Goal: Contribute content

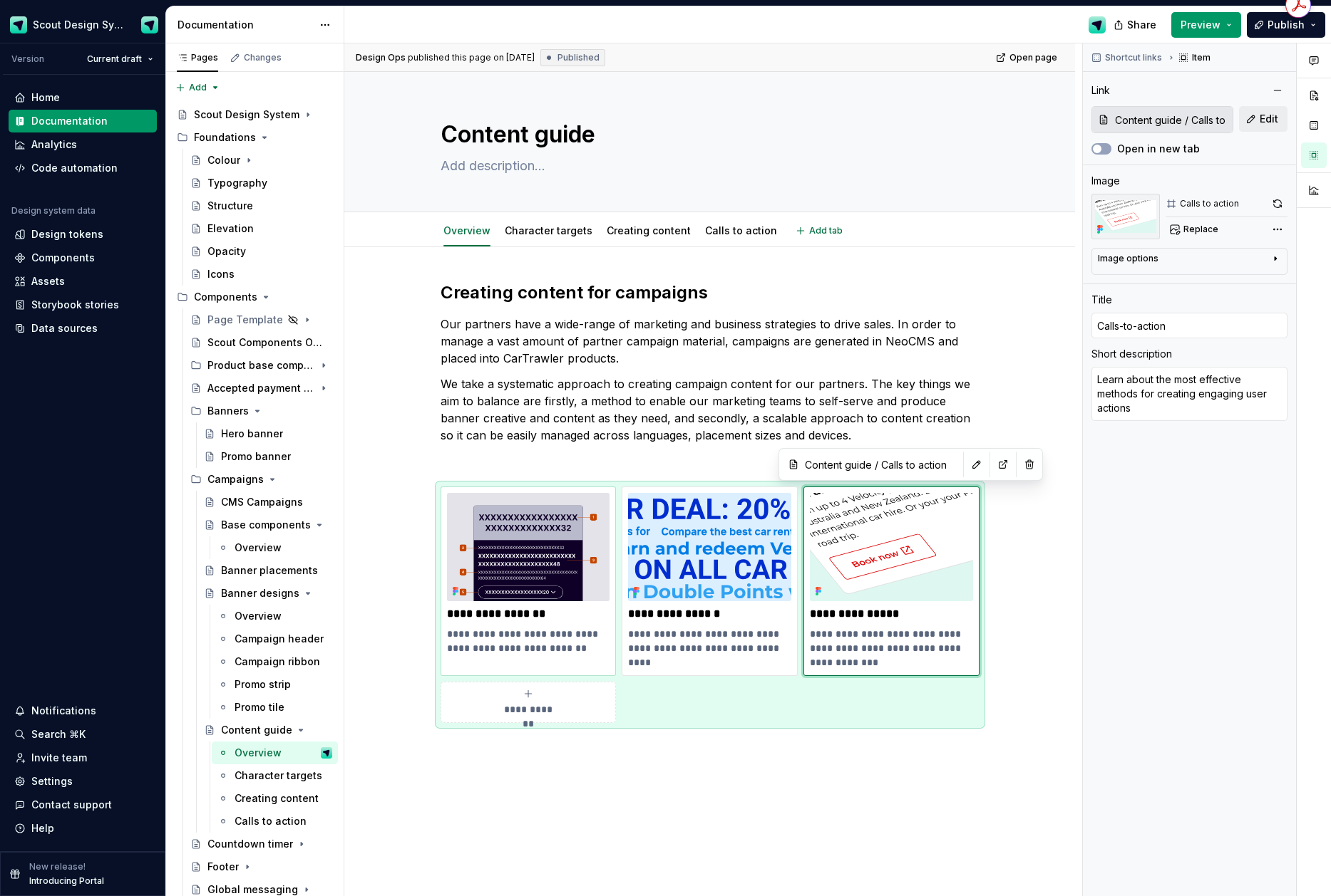
scroll to position [47, 0]
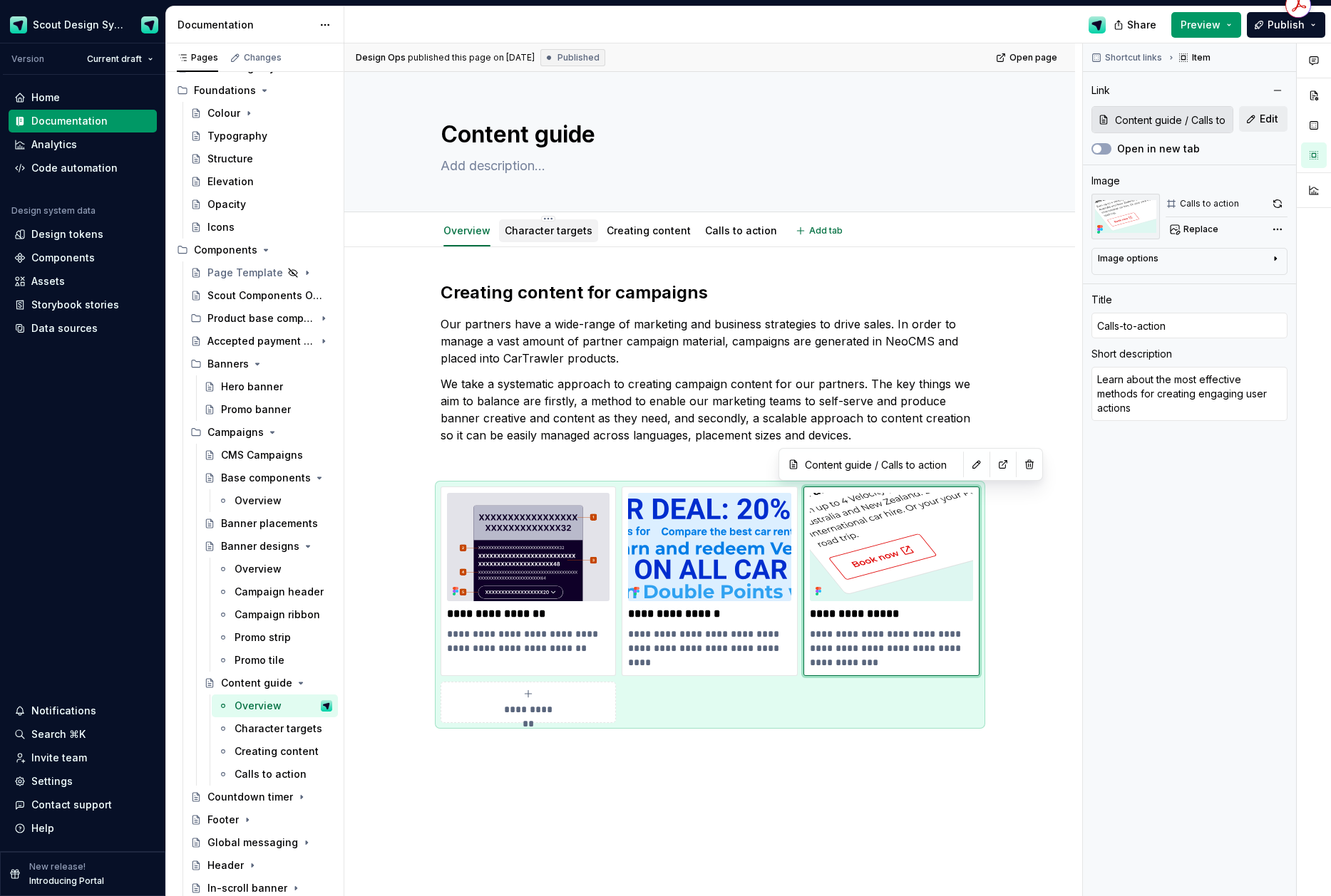
click at [549, 231] on link "Character targets" at bounding box center [549, 230] width 87 height 12
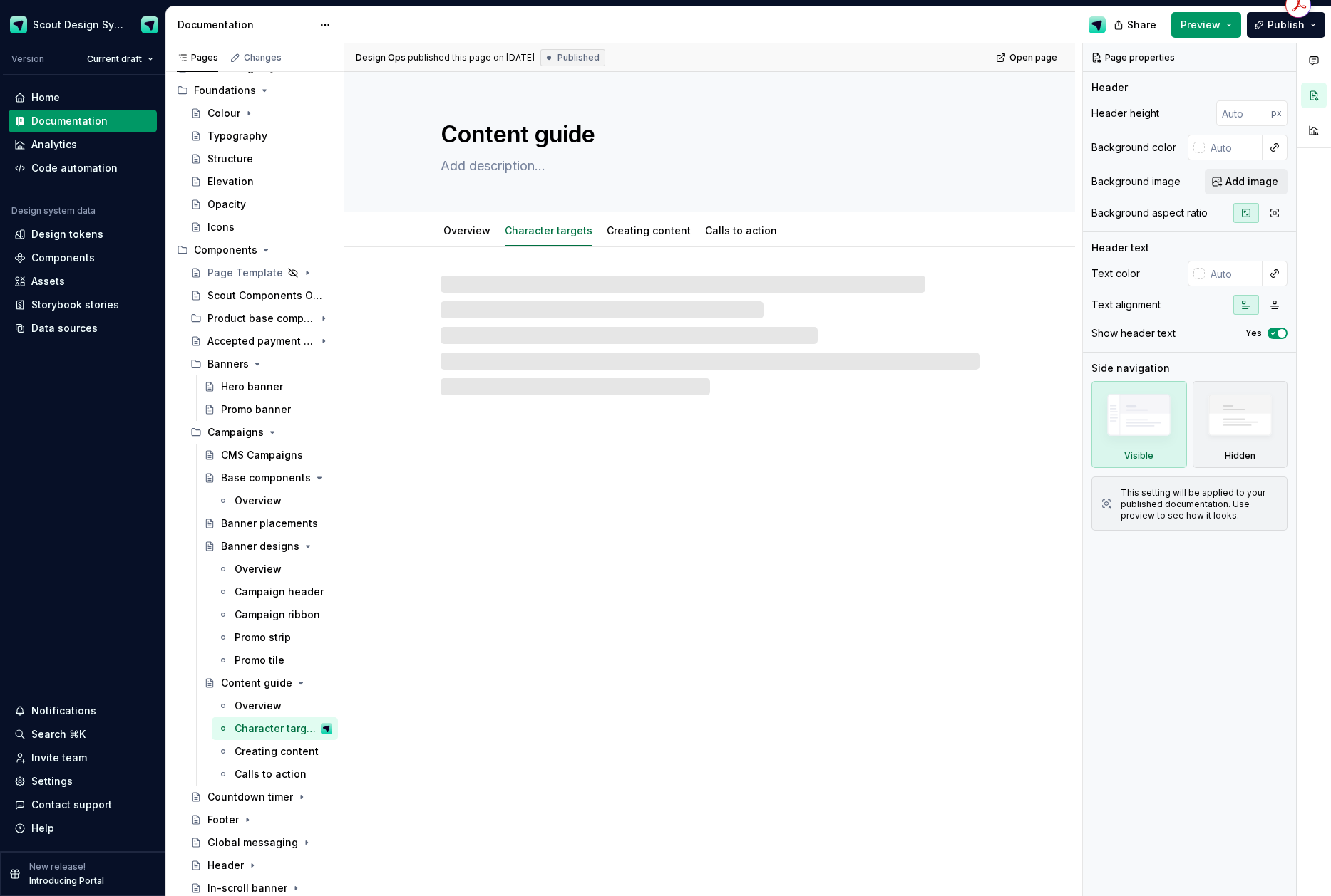
type textarea "*"
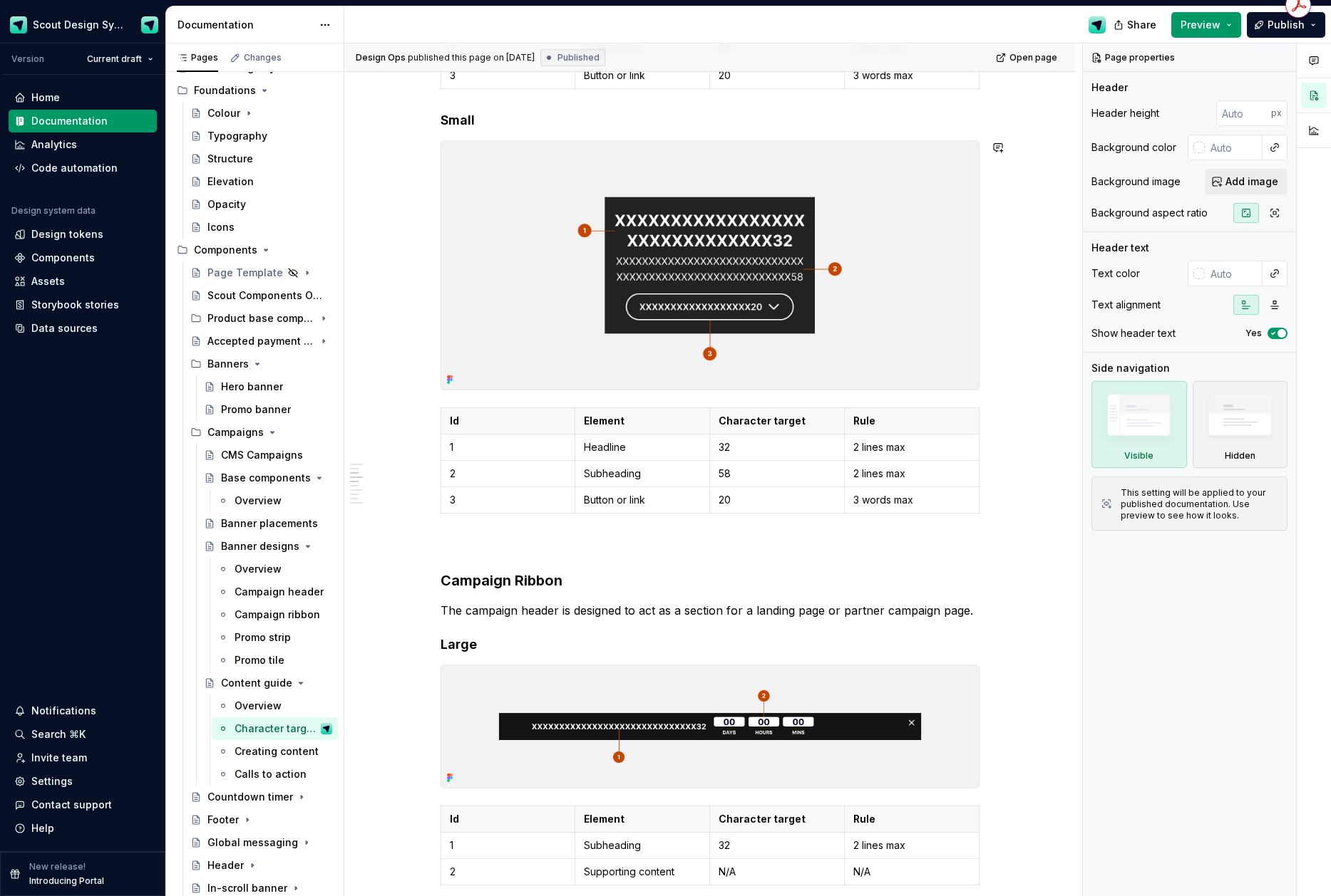
scroll to position [1366, 0]
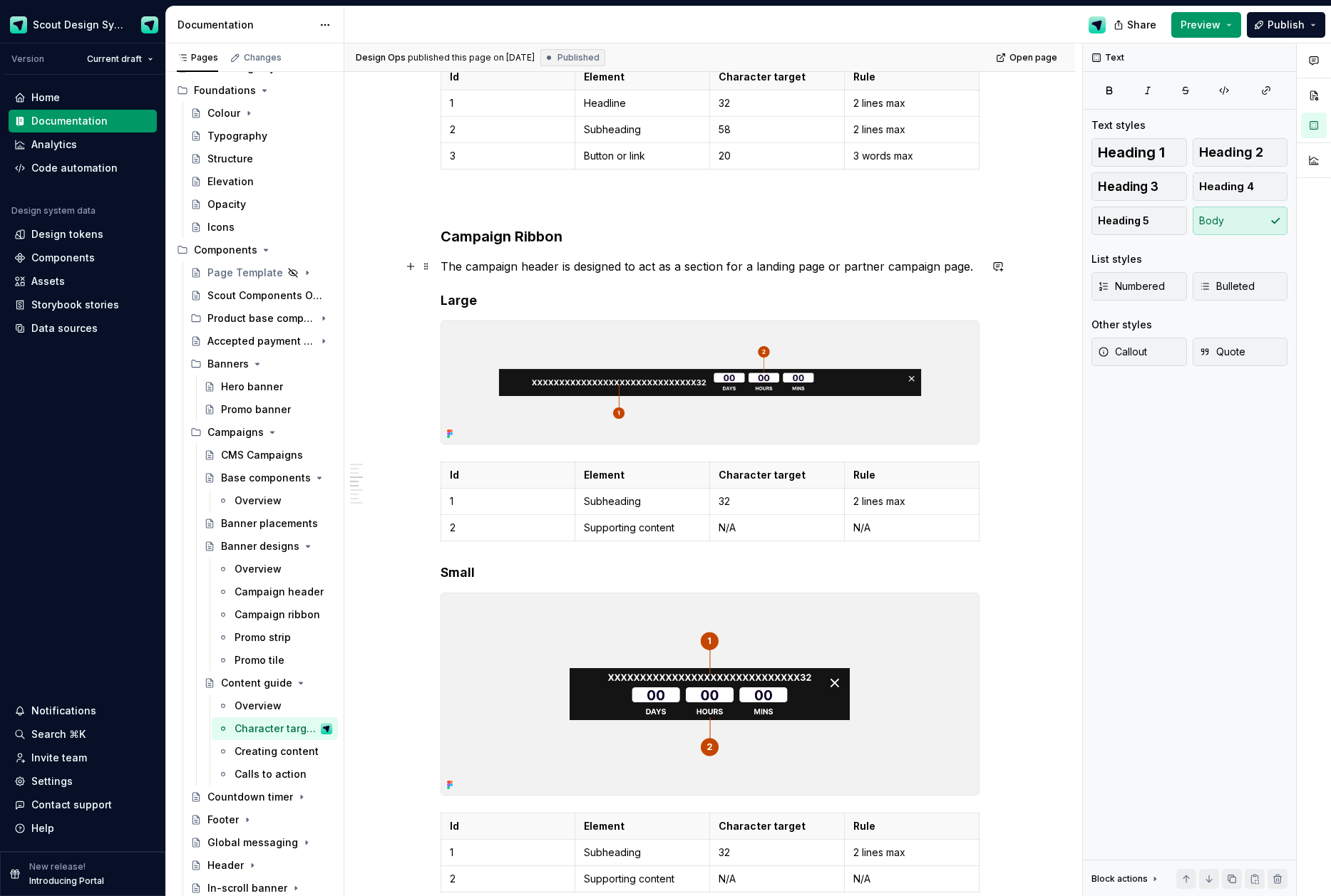
click at [535, 271] on p "The campaign header is designed to act as a section for a landing page or partn…" at bounding box center [709, 267] width 539 height 17
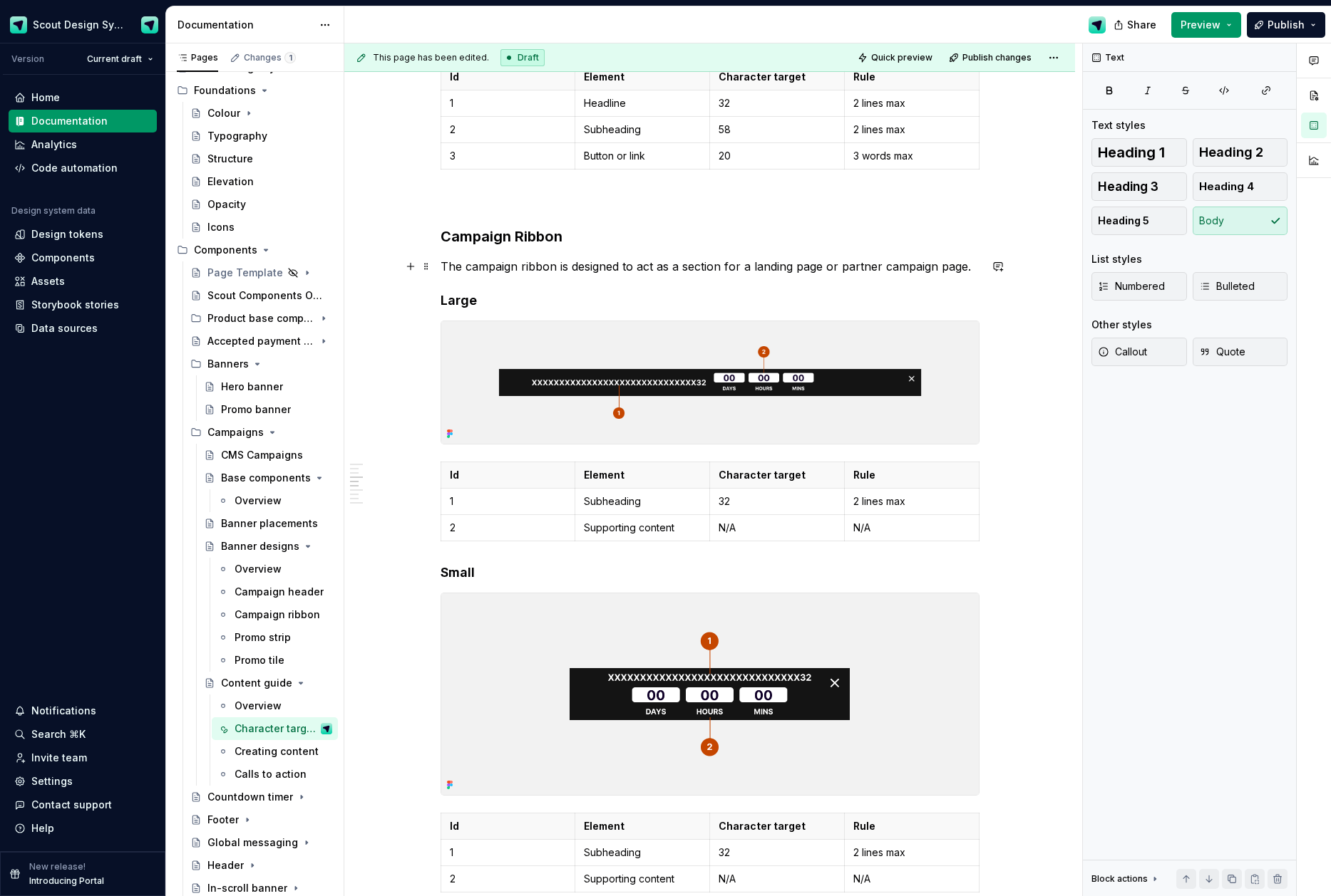
click at [688, 267] on p "The campaign ribbon is designed to act as a section for a landing page or partn…" at bounding box center [709, 267] width 539 height 17
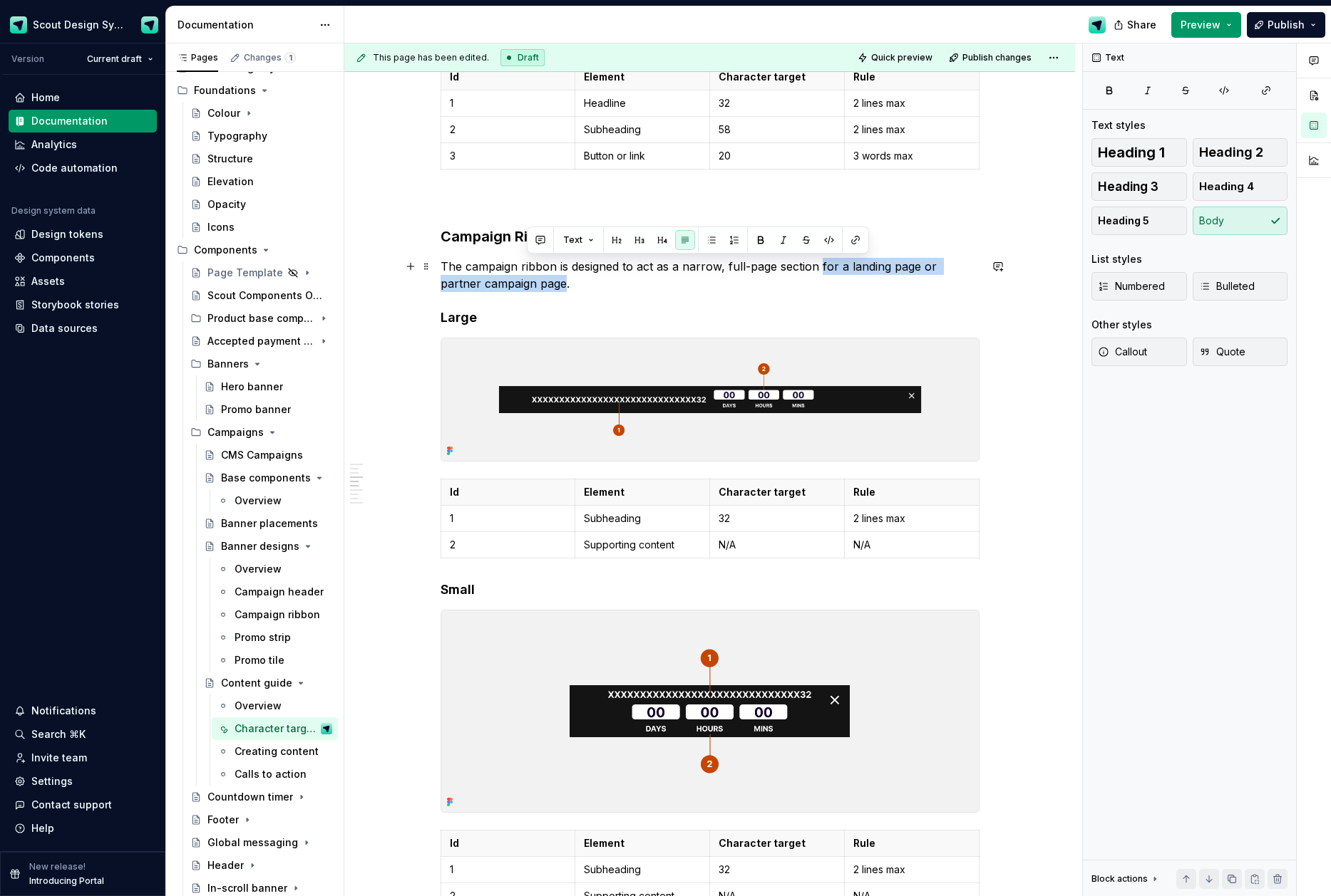
drag, startPoint x: 824, startPoint y: 266, endPoint x: 527, endPoint y: 290, distance: 298.0
click at [527, 290] on p "The campaign ribbon is designed to act as a narrow, full-page section for a lan…" at bounding box center [709, 275] width 539 height 34
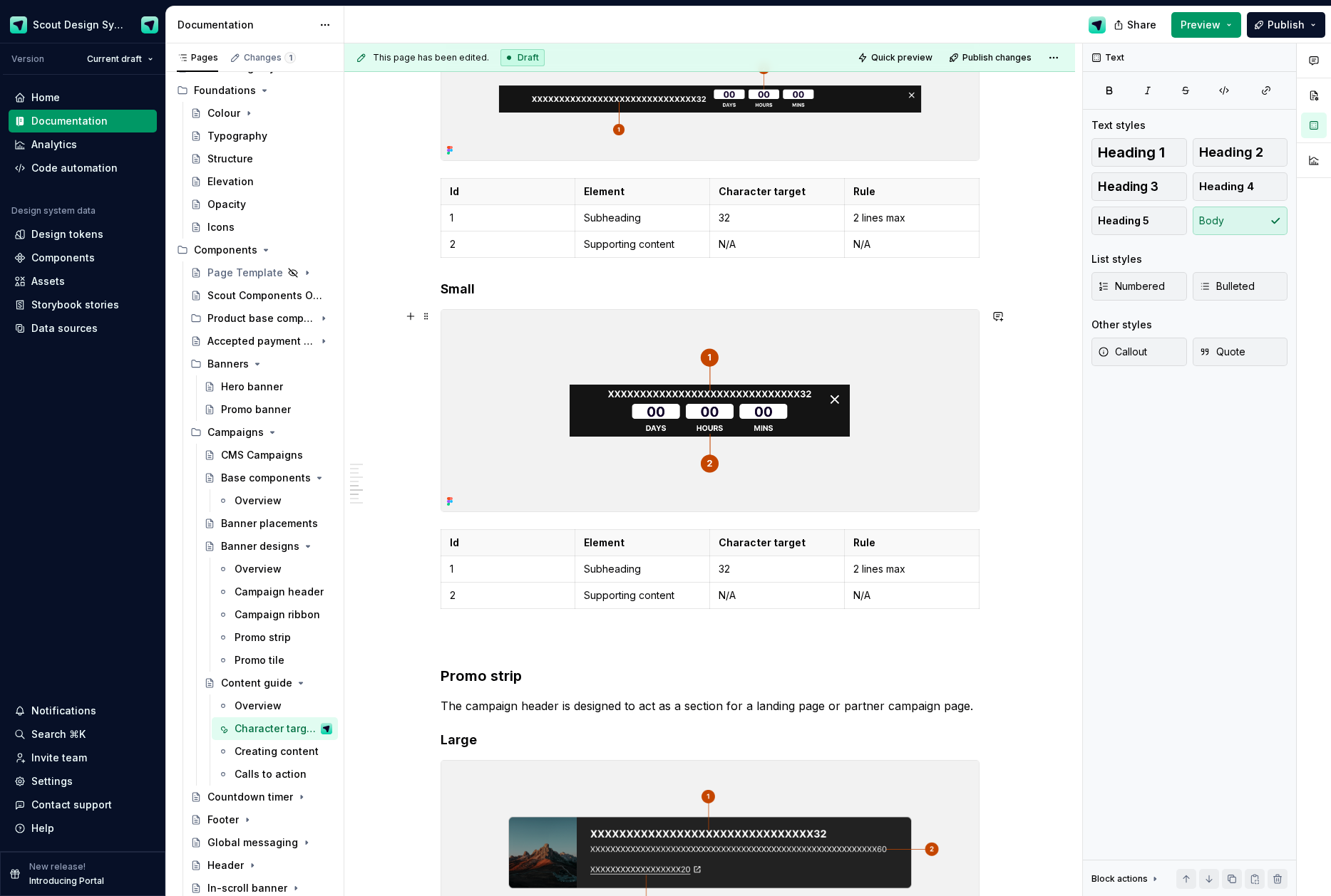
scroll to position [1818, 0]
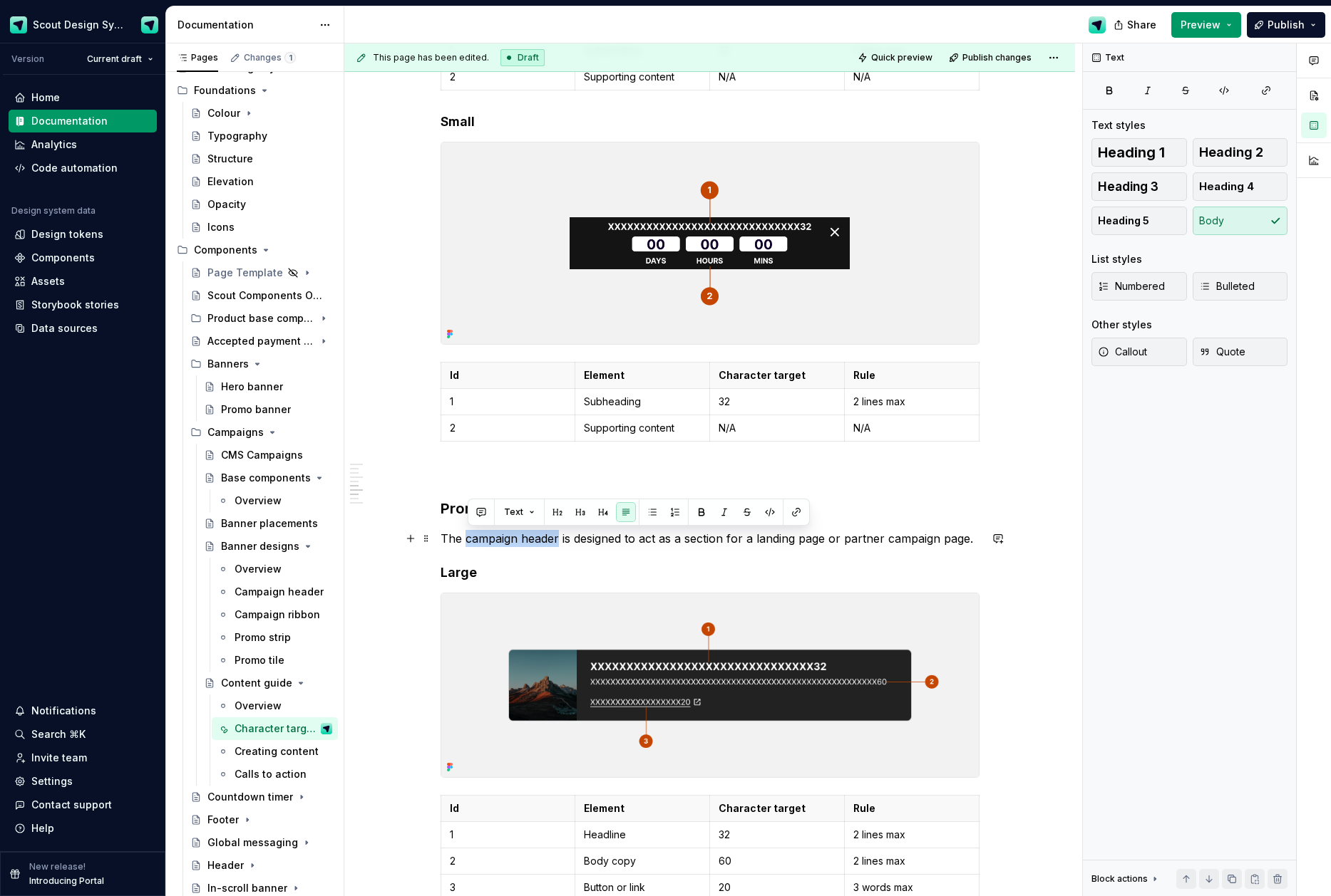
drag, startPoint x: 562, startPoint y: 540, endPoint x: 469, endPoint y: 540, distance: 93.0
click at [469, 540] on p "The campaign header is designed to act as a section for a landing page or partn…" at bounding box center [709, 539] width 539 height 17
click at [642, 539] on p "The promo strip is designed to act as a section for a landing page or partner c…" at bounding box center [709, 539] width 539 height 17
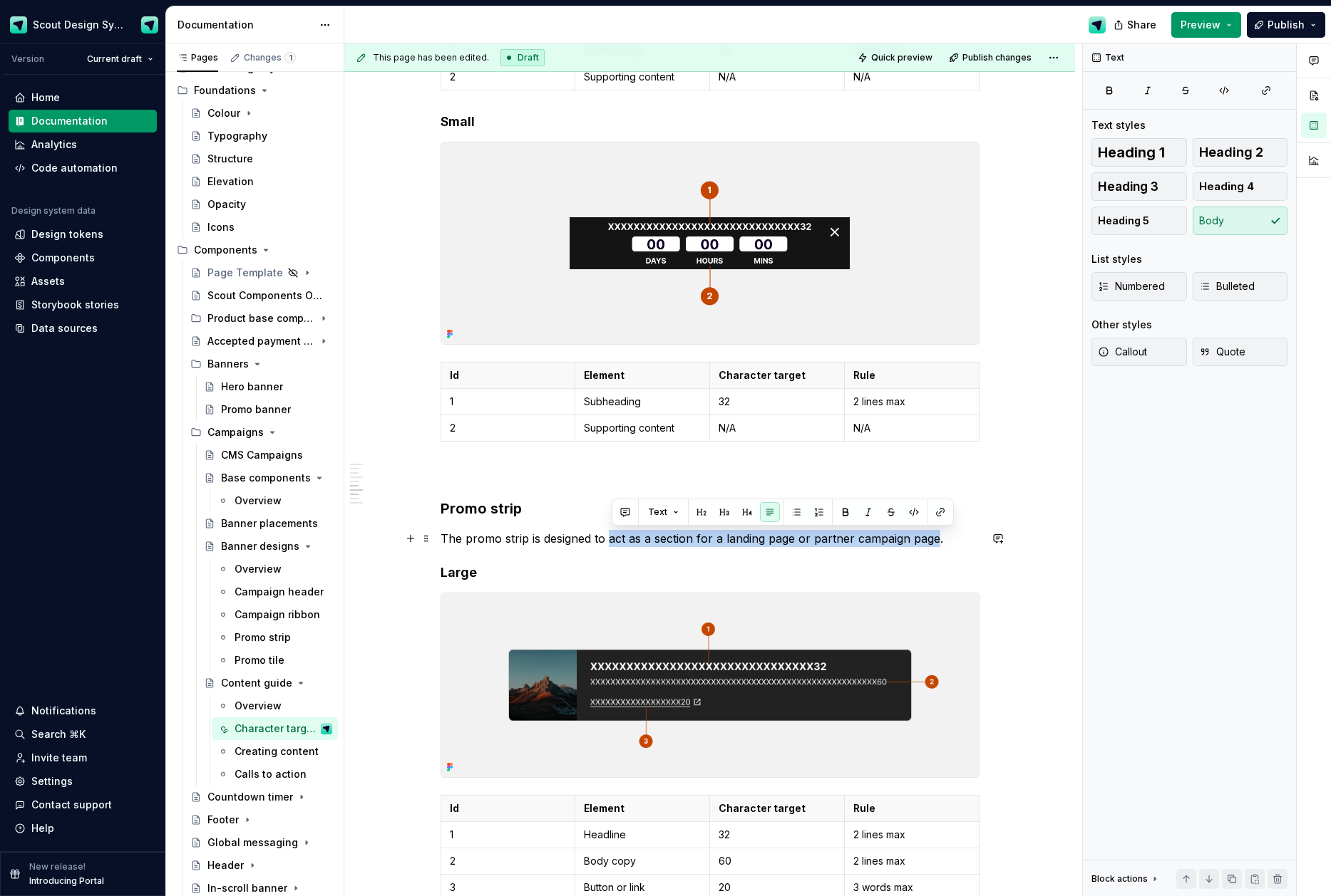
drag, startPoint x: 647, startPoint y: 540, endPoint x: 940, endPoint y: 543, distance: 293.0
click at [940, 543] on p "The promo strip is designed to act as a section for a landing page or partner c…" at bounding box center [709, 539] width 539 height 17
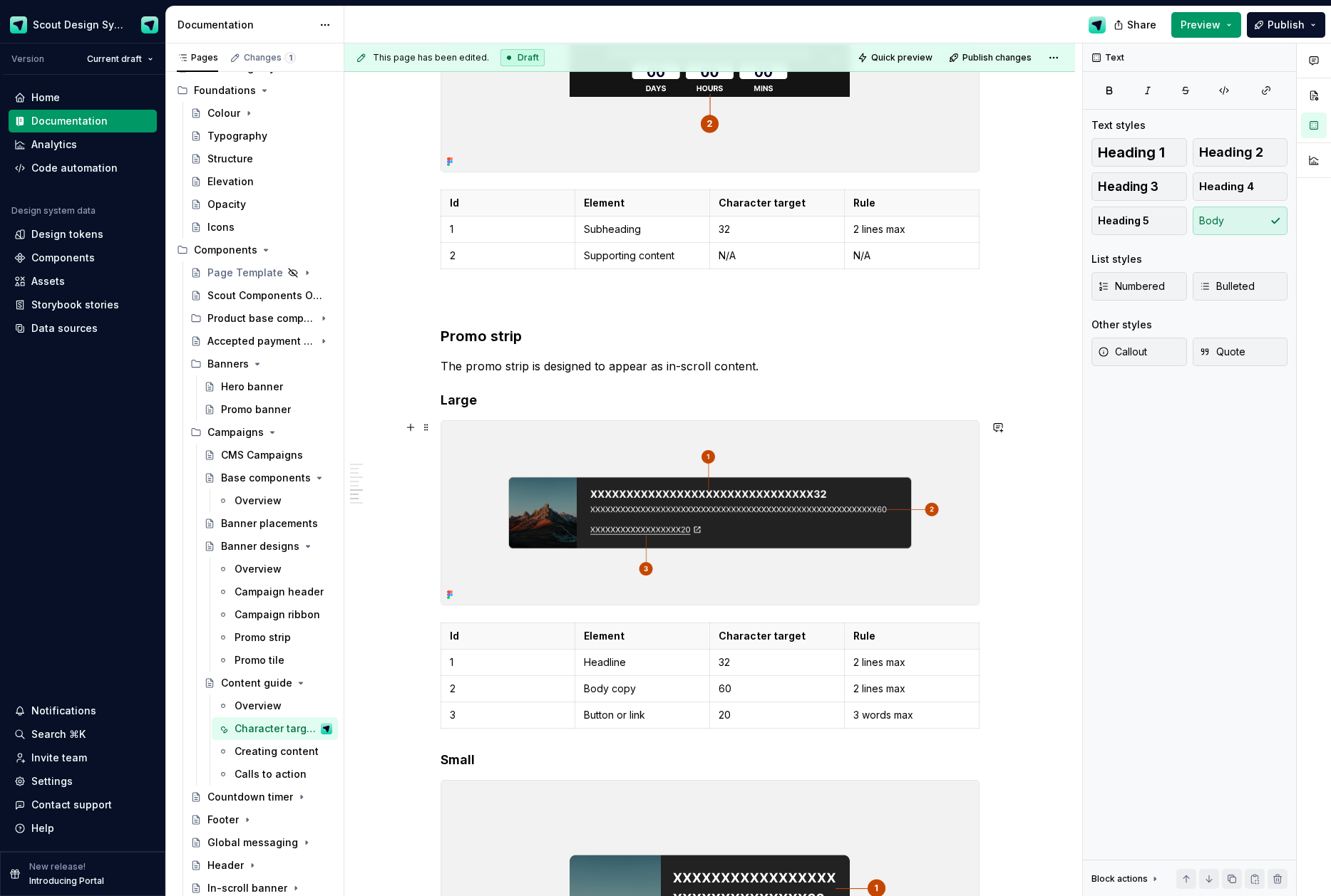
scroll to position [1959, 0]
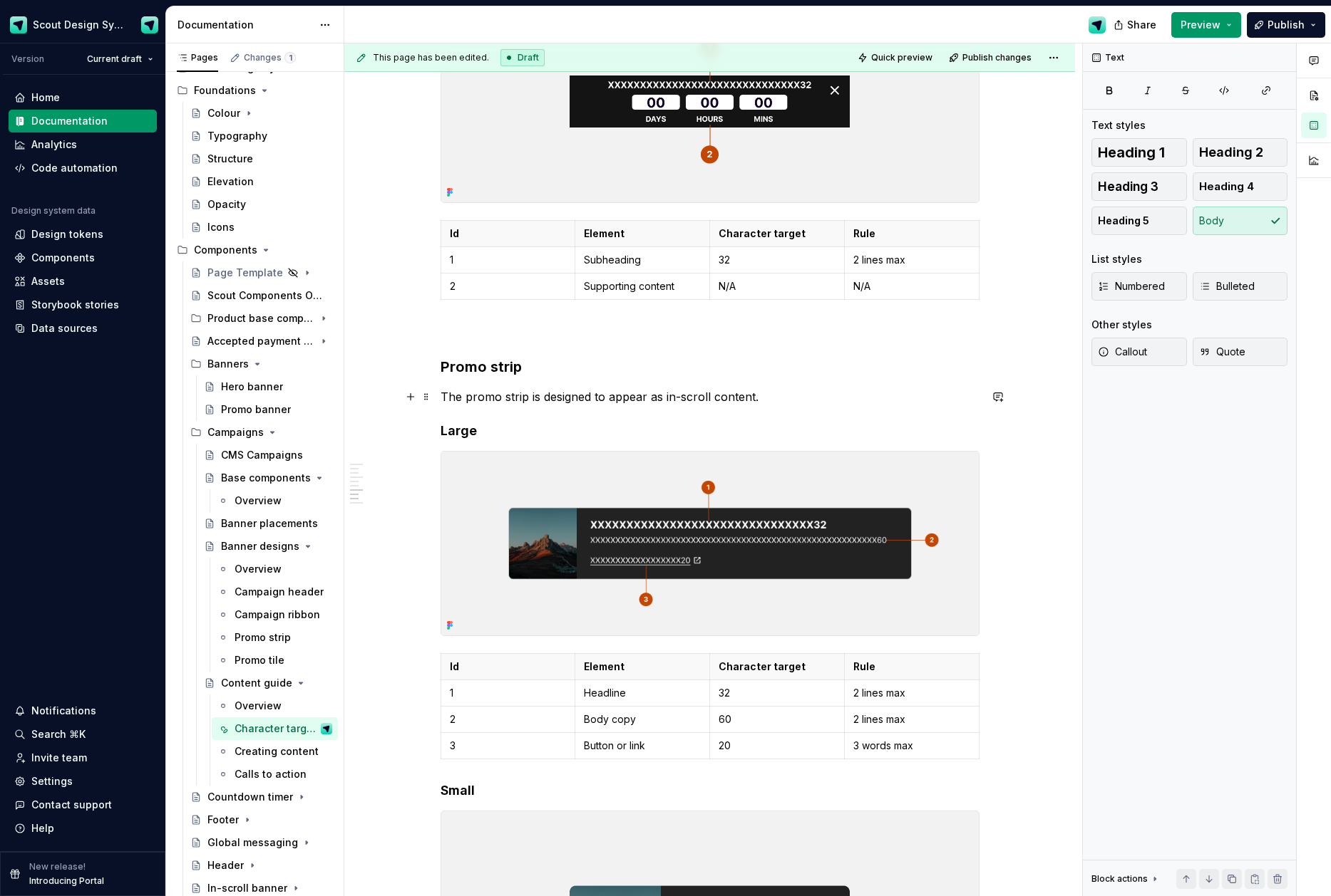
click at [767, 397] on p "The promo strip is designed to appear as in-scroll content." at bounding box center [709, 397] width 539 height 17
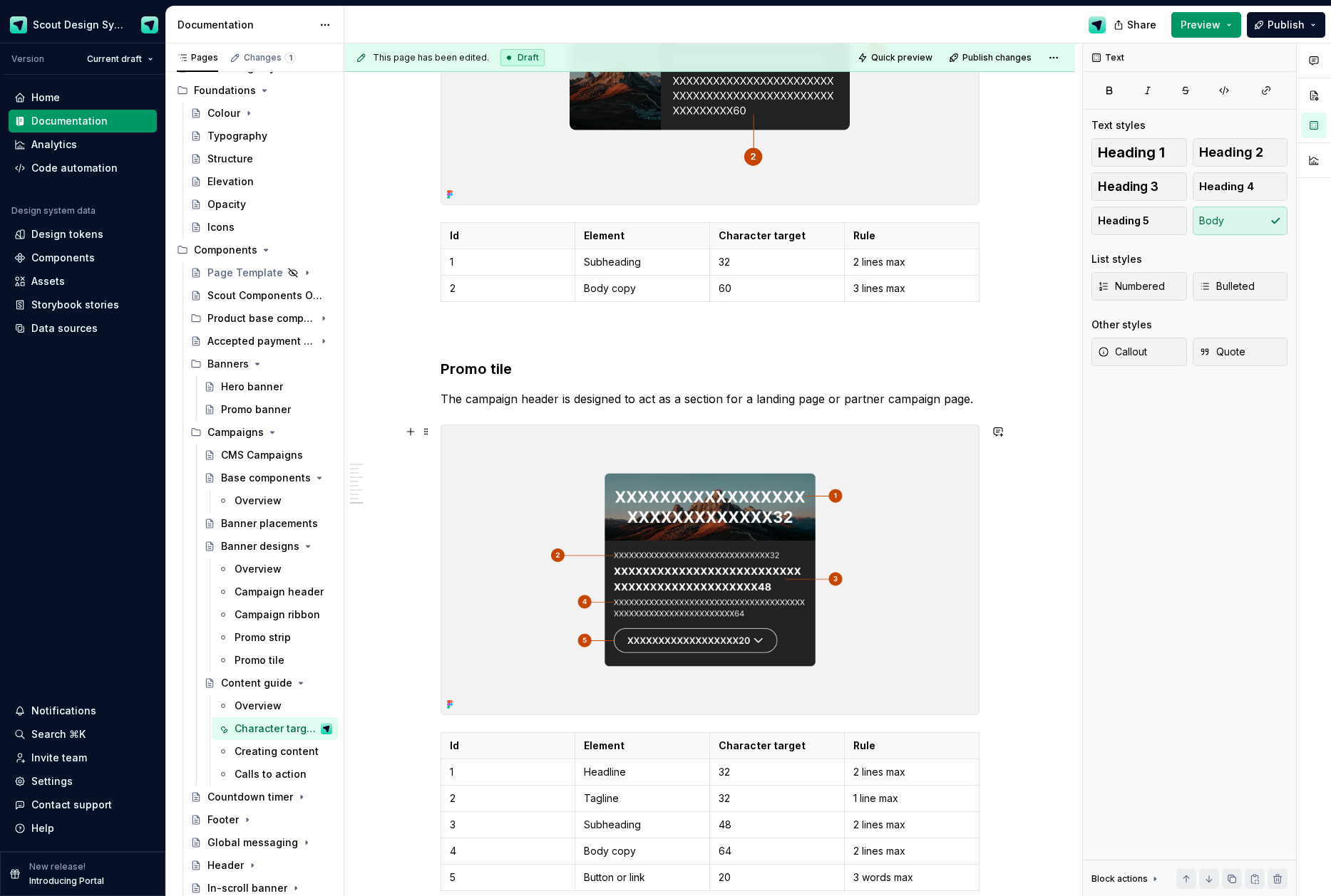
scroll to position [2905, 0]
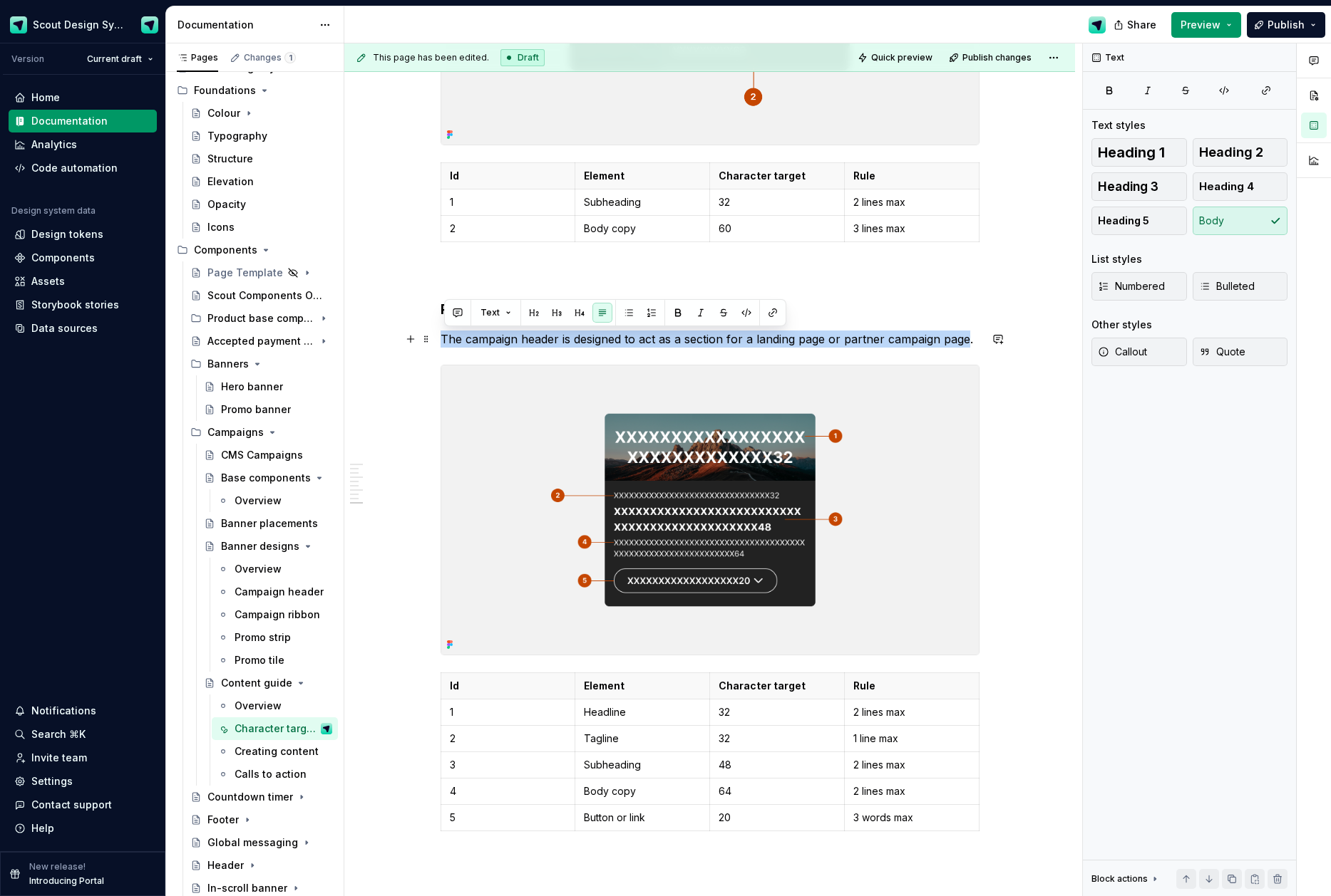
drag, startPoint x: 445, startPoint y: 338, endPoint x: 970, endPoint y: 331, distance: 525.0
click at [970, 331] on p "The campaign header is designed to act as a section for a landing page or partn…" at bounding box center [709, 339] width 539 height 17
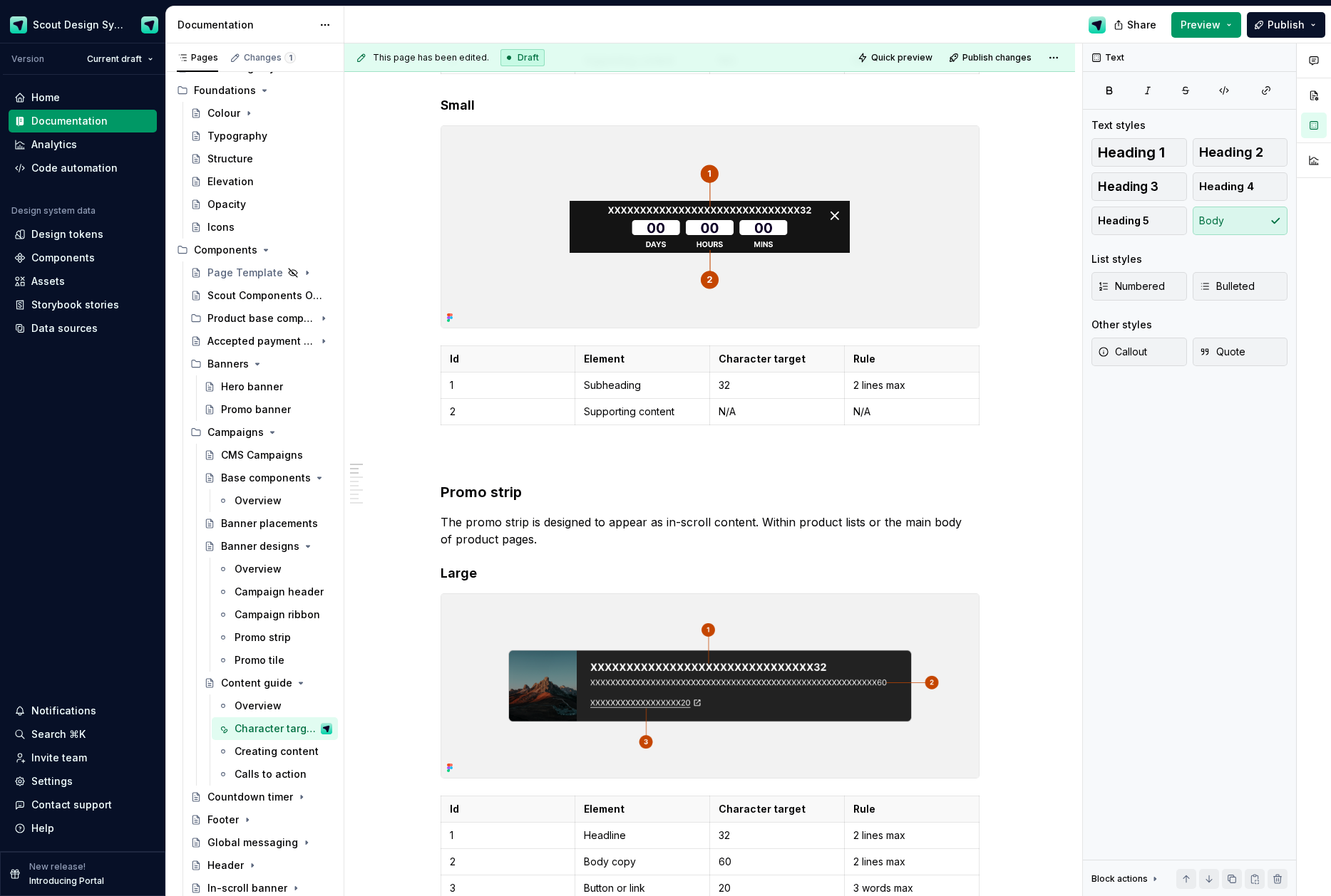
scroll to position [0, 0]
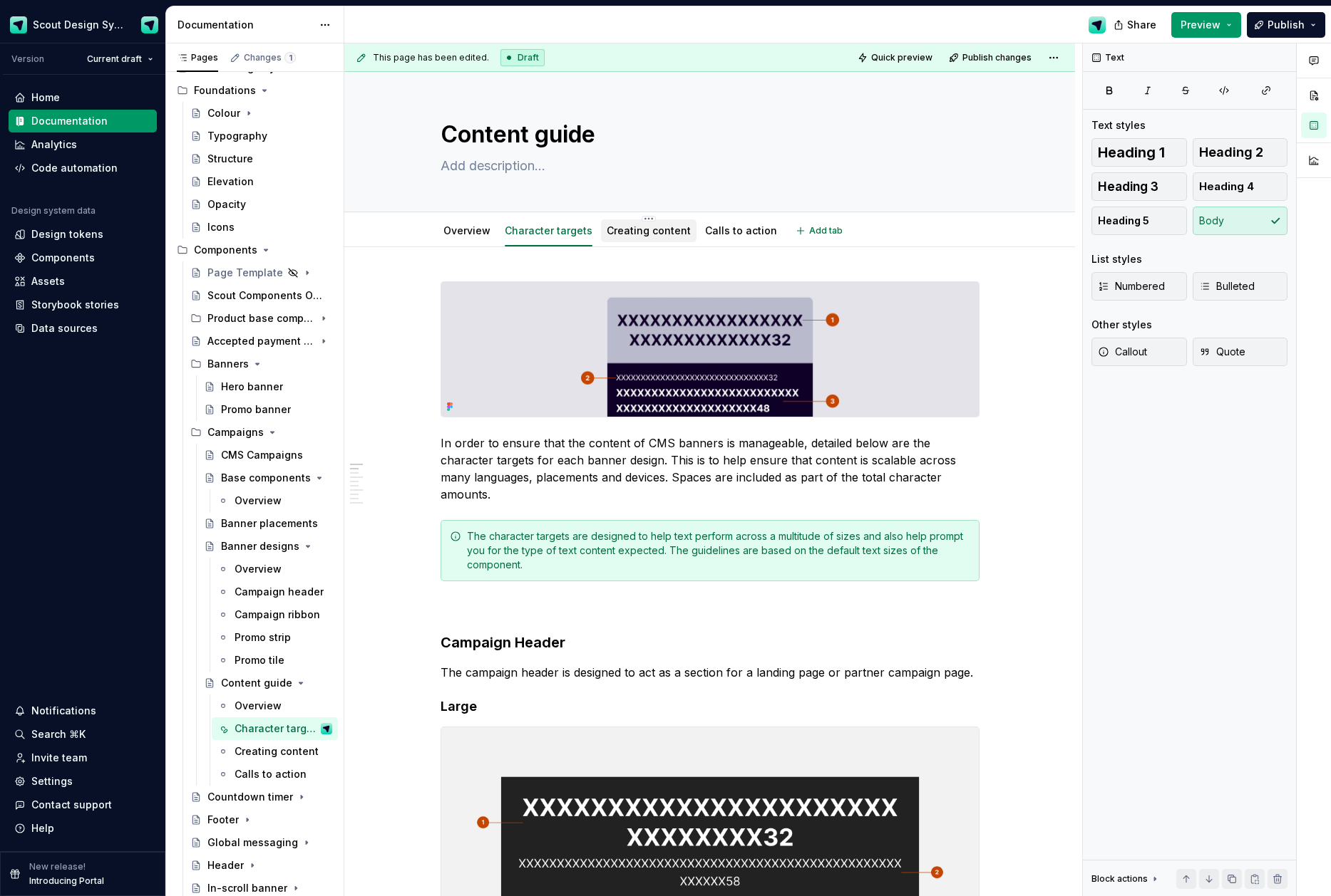
click at [651, 234] on link "Creating content" at bounding box center [648, 230] width 84 height 12
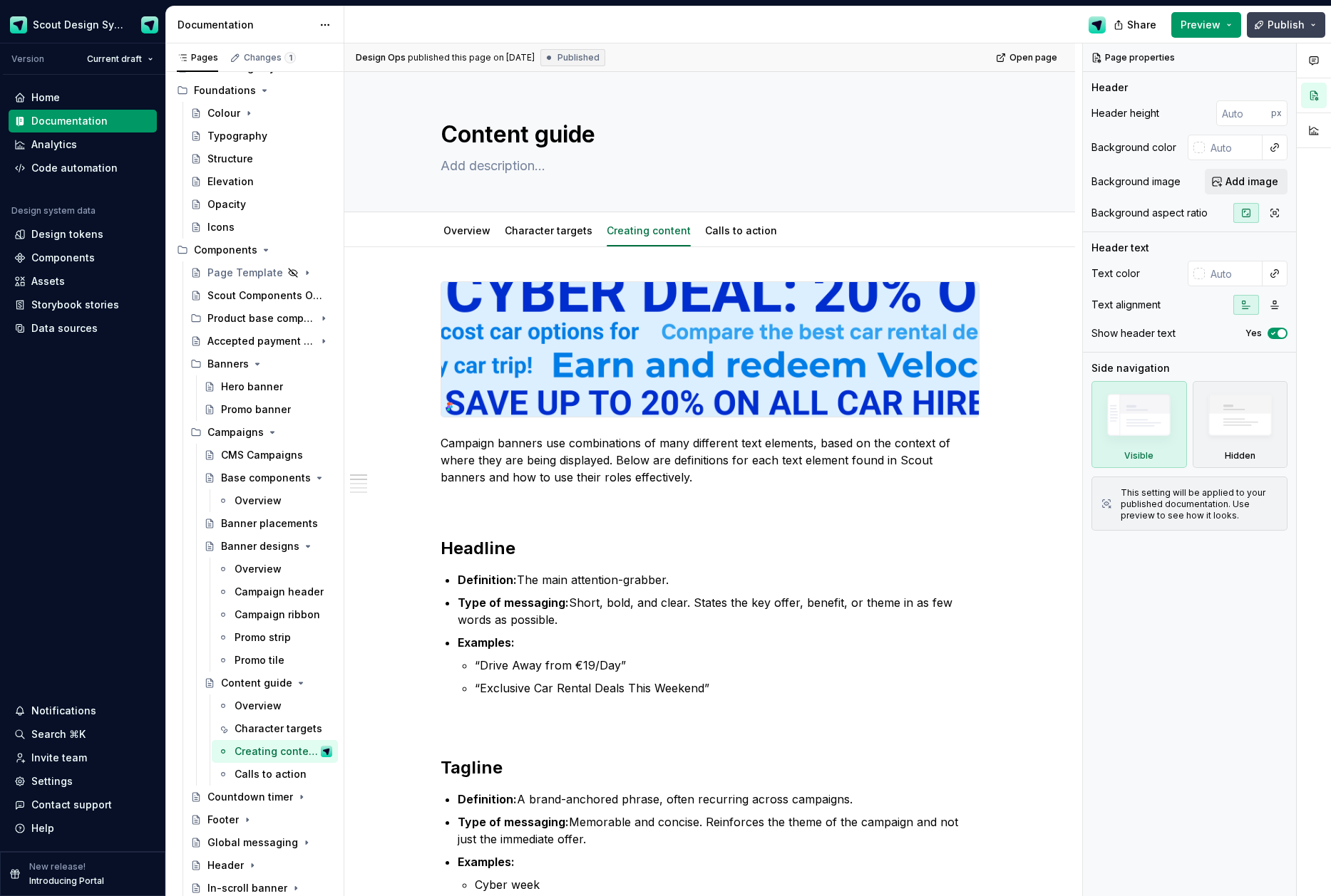
click at [1282, 28] on span "Publish" at bounding box center [1286, 25] width 37 height 14
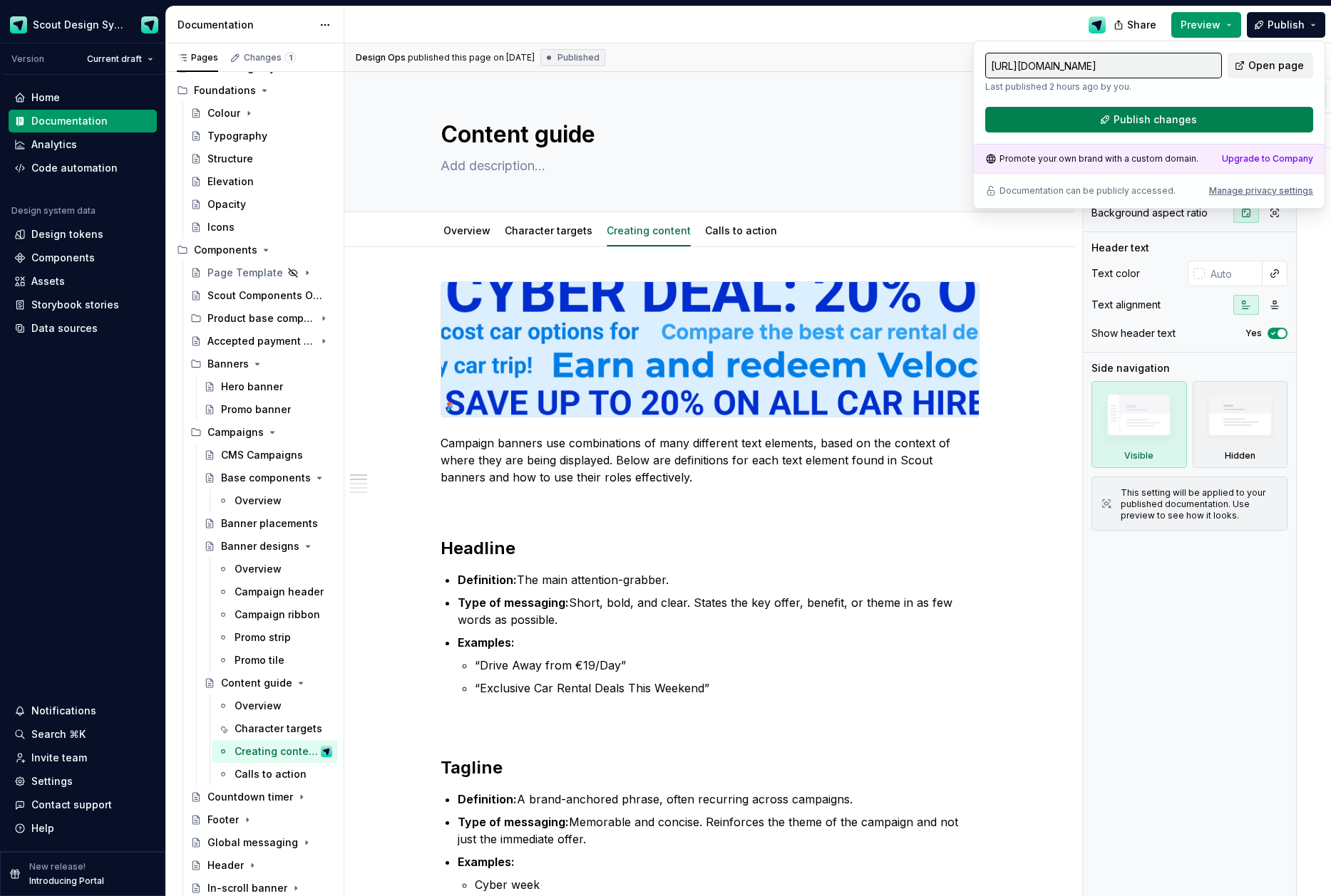
click at [1147, 123] on span "Publish changes" at bounding box center [1155, 120] width 83 height 14
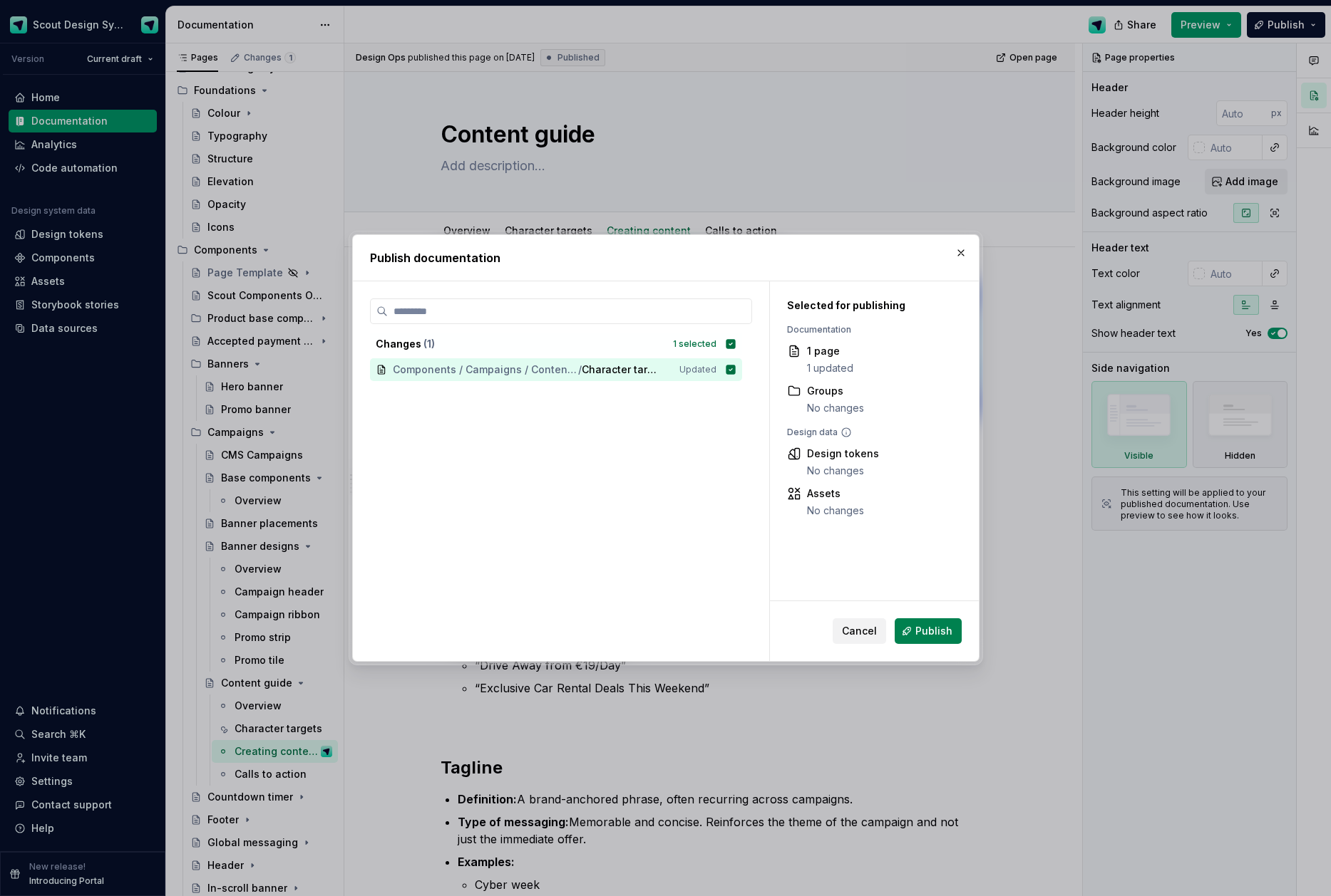
click at [909, 626] on button "Publish" at bounding box center [927, 632] width 67 height 26
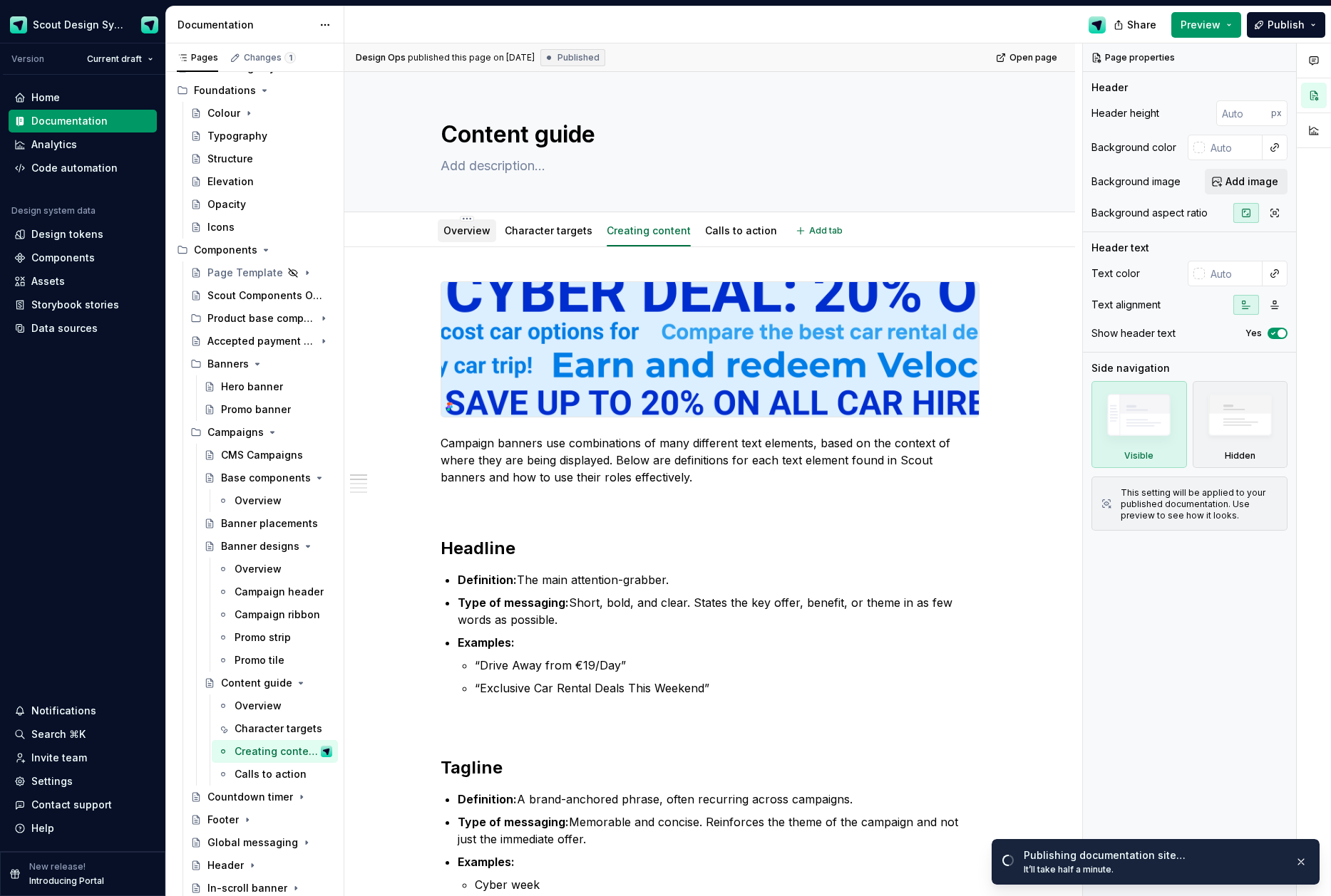
click at [481, 232] on link "Overview" at bounding box center [467, 230] width 47 height 12
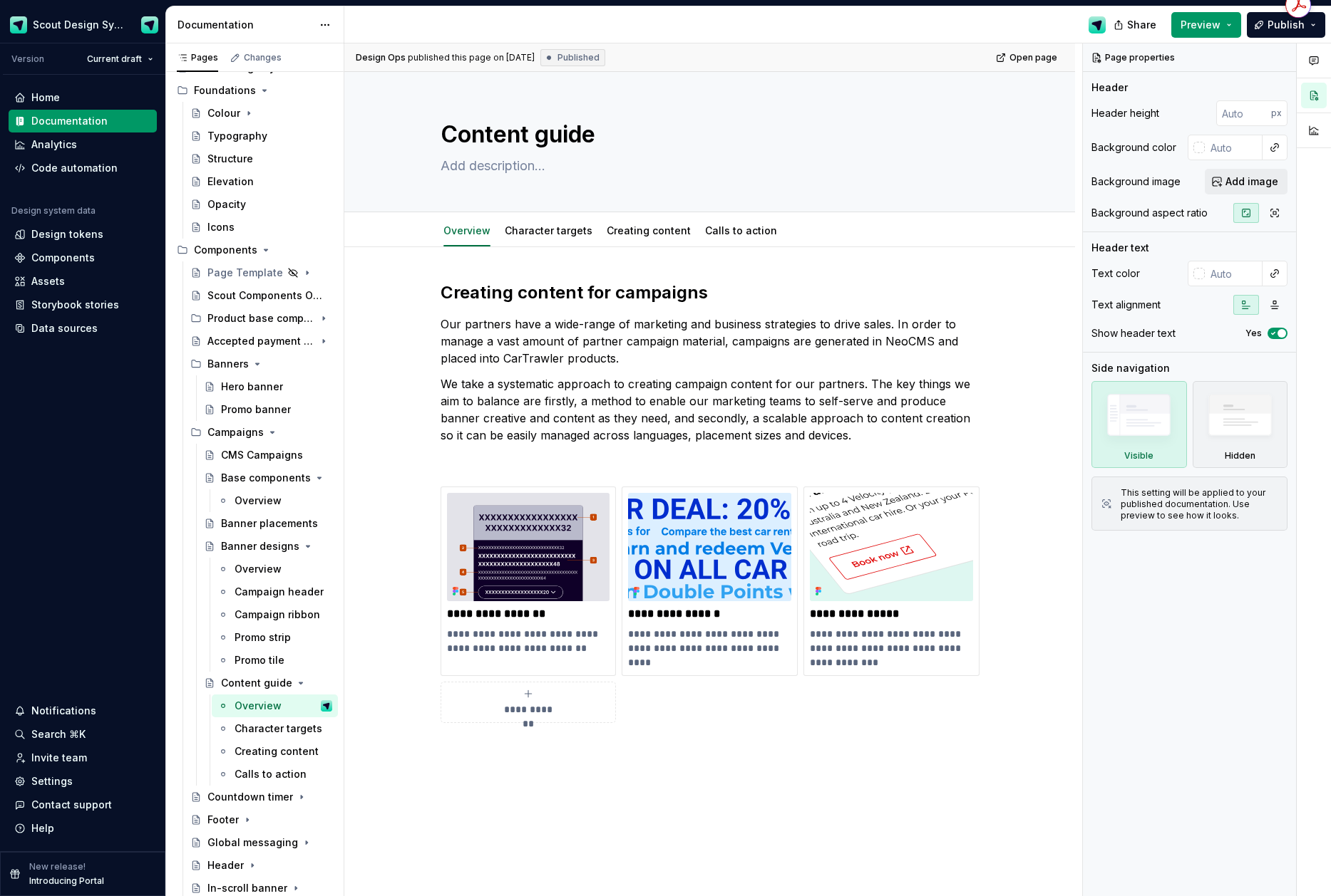
type textarea "*"
